Goal: Task Accomplishment & Management: Use online tool/utility

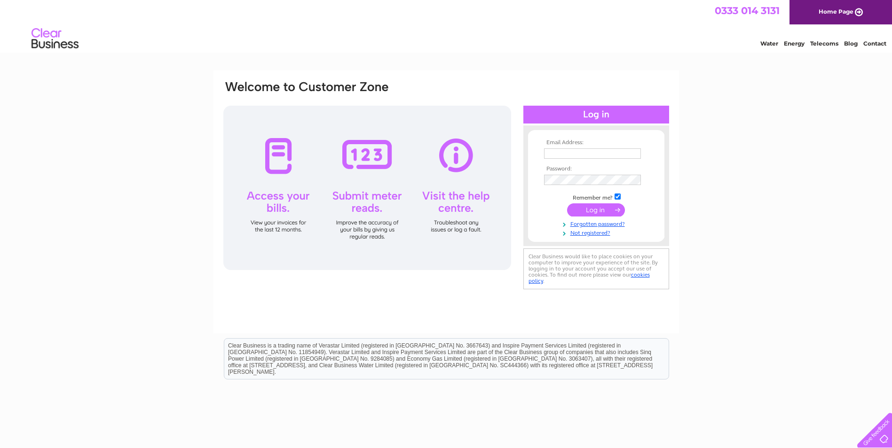
type input "corbett1@xln.co.uk"
click at [578, 214] on input "submit" at bounding box center [596, 210] width 58 height 13
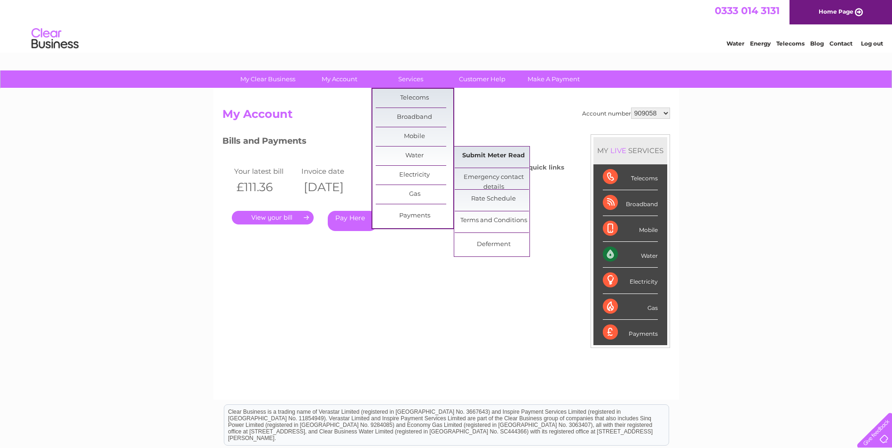
click at [467, 154] on link "Submit Meter Read" at bounding box center [494, 156] width 78 height 19
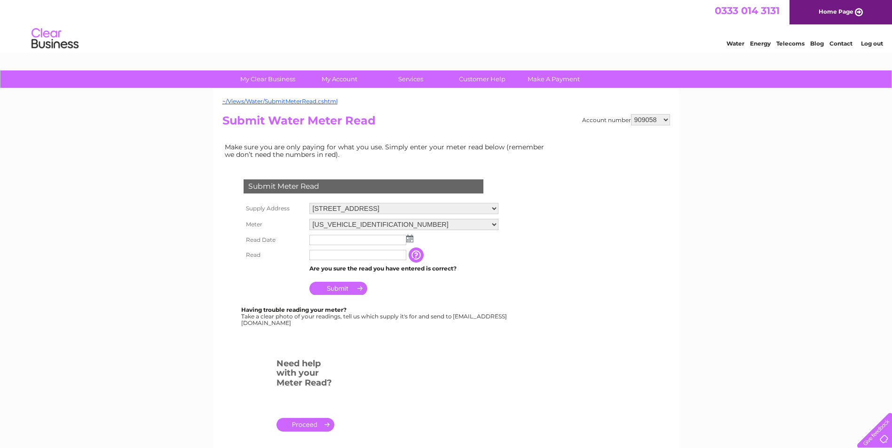
click at [407, 238] on img at bounding box center [409, 239] width 7 height 8
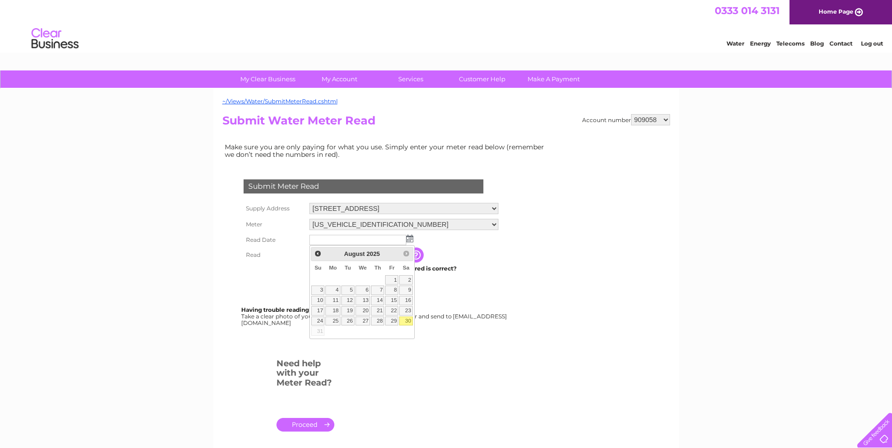
click at [407, 321] on link "30" at bounding box center [405, 321] width 13 height 9
type input "2025/08/30"
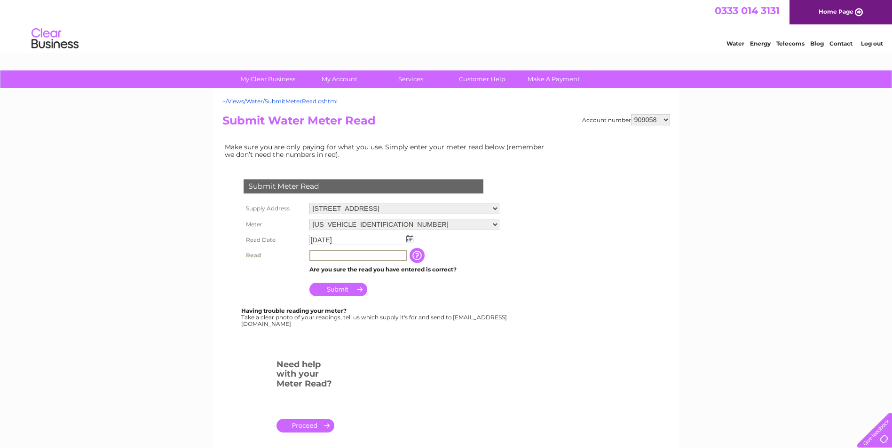
click at [323, 255] on input "text" at bounding box center [358, 255] width 98 height 11
type input "00406"
click at [329, 289] on input "Submit" at bounding box center [338, 289] width 58 height 13
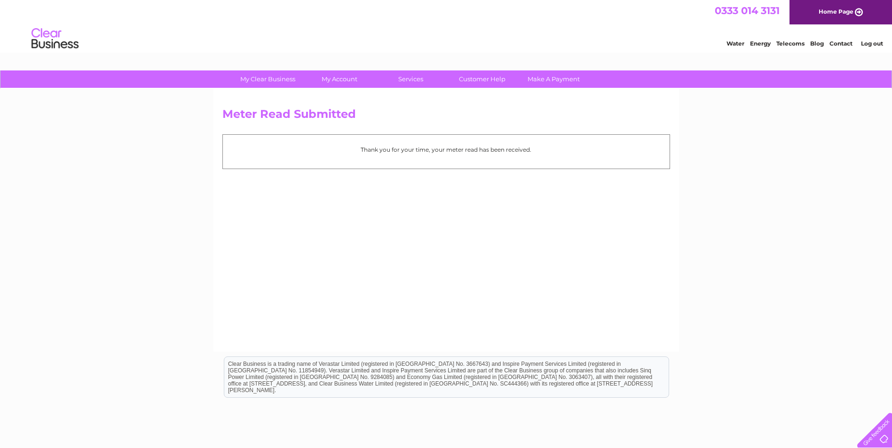
click at [865, 43] on link "Log out" at bounding box center [872, 43] width 22 height 7
